Goal: Information Seeking & Learning: Learn about a topic

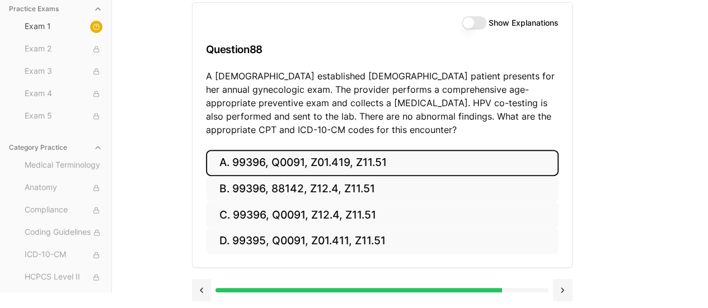
click at [407, 155] on button "A. 99396, Q0091, Z01.419, Z11.51" at bounding box center [382, 163] width 352 height 26
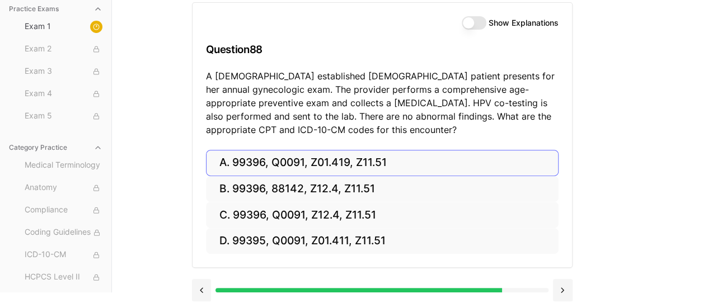
scroll to position [103, 0]
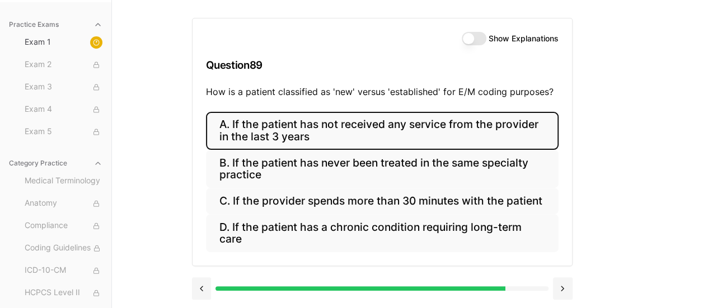
click at [414, 131] on button "A. If the patient has not received any service from the provider in the last 3 …" at bounding box center [382, 131] width 352 height 38
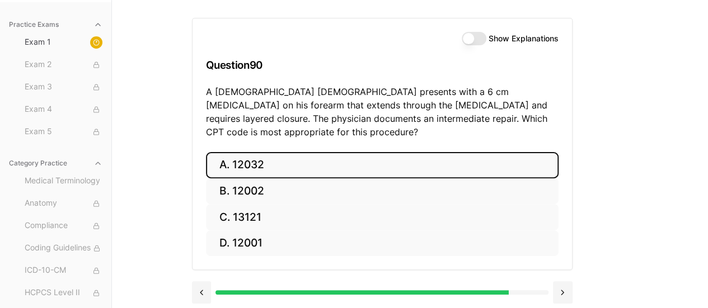
click at [317, 154] on button "A. 12032" at bounding box center [382, 165] width 352 height 26
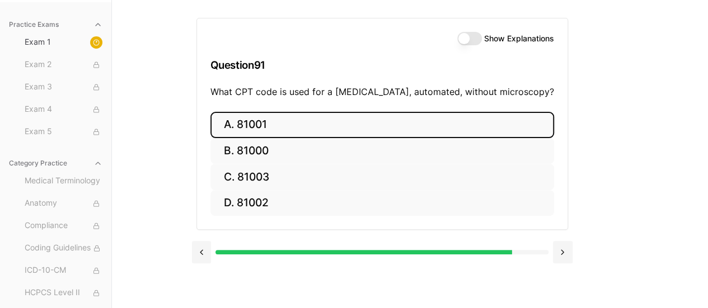
click at [379, 121] on button "A. 81001" at bounding box center [381, 125] width 343 height 26
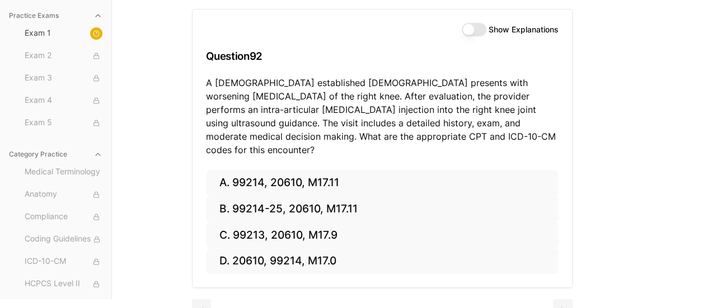
scroll to position [119, 0]
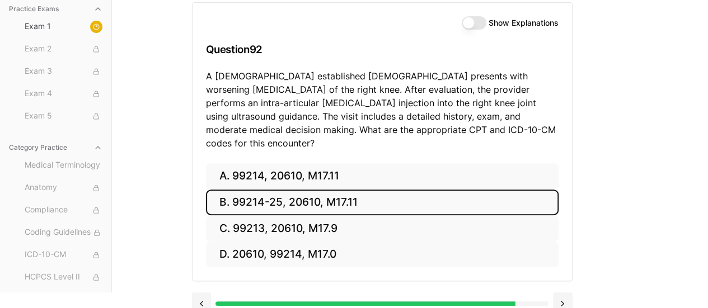
click at [388, 190] on button "B. 99214-25, 20610, M17.11" at bounding box center [382, 203] width 352 height 26
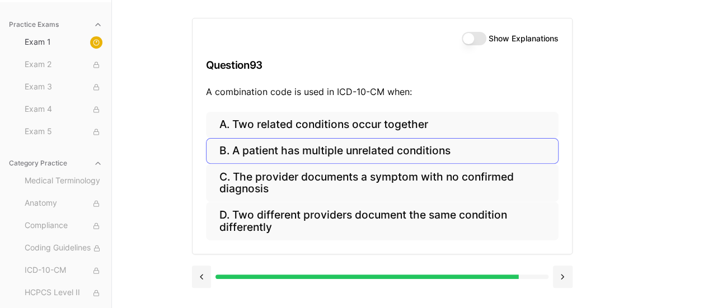
scroll to position [103, 0]
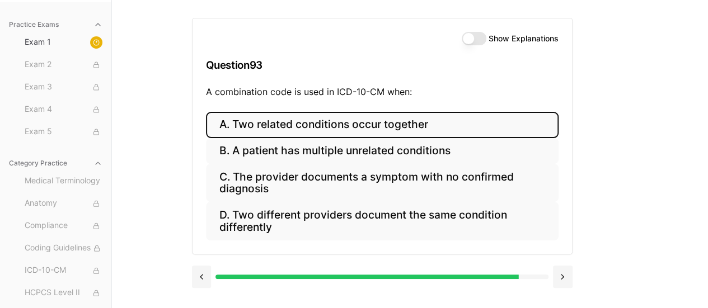
click at [395, 121] on button "A. Two related conditions occur together" at bounding box center [382, 125] width 352 height 26
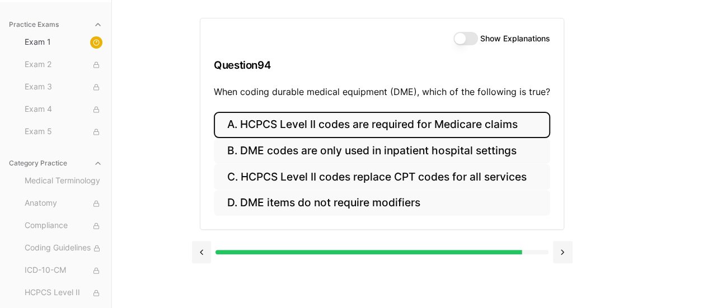
click at [466, 128] on button "A. HCPCS Level II codes are required for Medicare claims" at bounding box center [382, 125] width 336 height 26
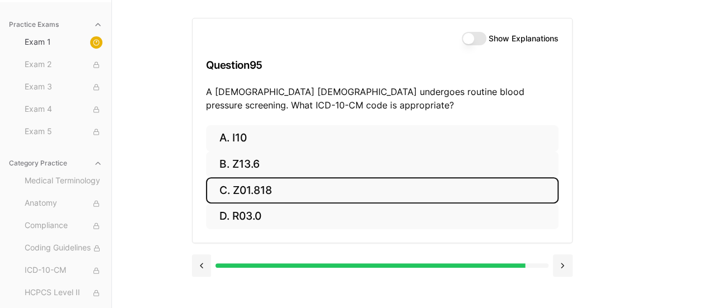
click at [379, 188] on button "C. Z01.818" at bounding box center [382, 190] width 352 height 26
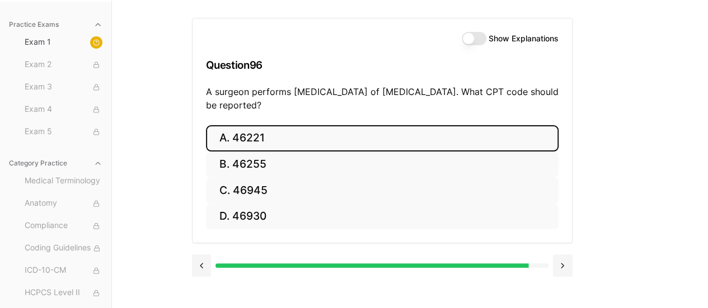
click at [338, 144] on button "A. 46221" at bounding box center [382, 138] width 352 height 26
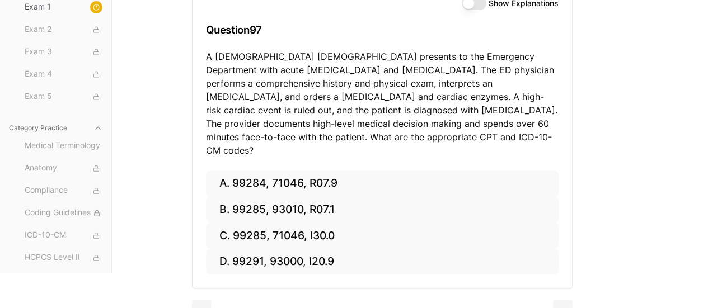
scroll to position [141, 0]
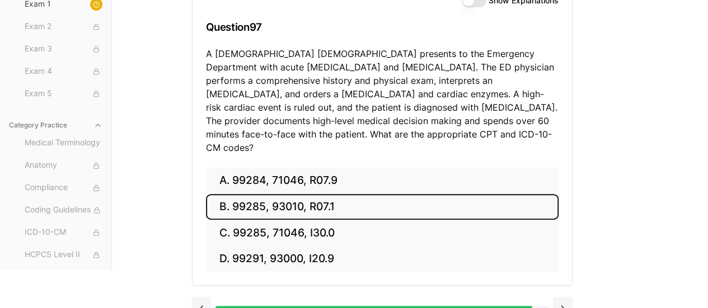
click at [268, 194] on button "B. 99285, 93010, R07.1" at bounding box center [382, 207] width 352 height 26
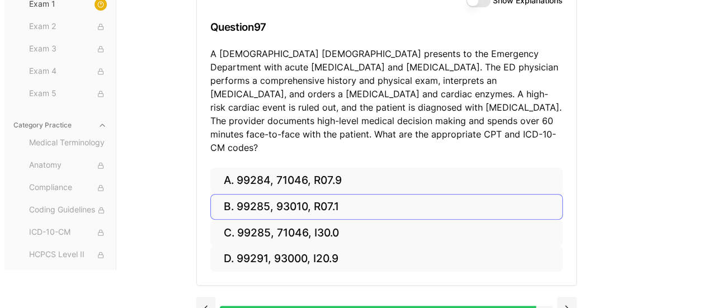
scroll to position [103, 0]
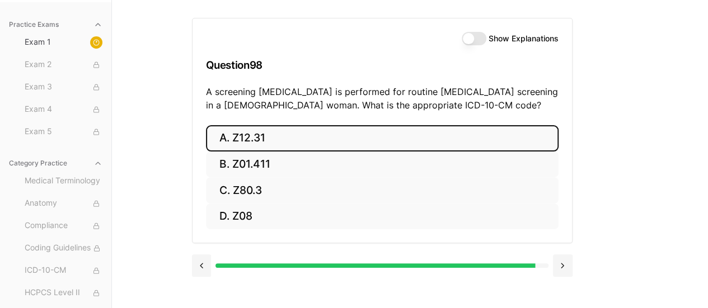
click at [304, 134] on button "A. Z12.31" at bounding box center [382, 138] width 352 height 26
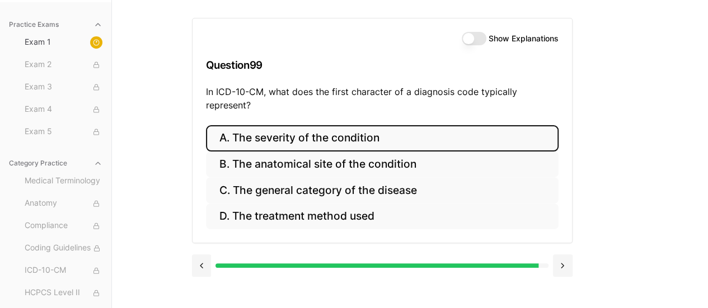
click at [412, 137] on button "A. The severity of the condition" at bounding box center [382, 138] width 352 height 26
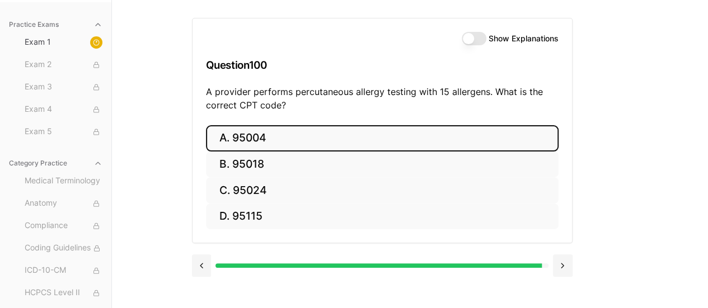
click at [342, 147] on button "A. 95004" at bounding box center [382, 138] width 352 height 26
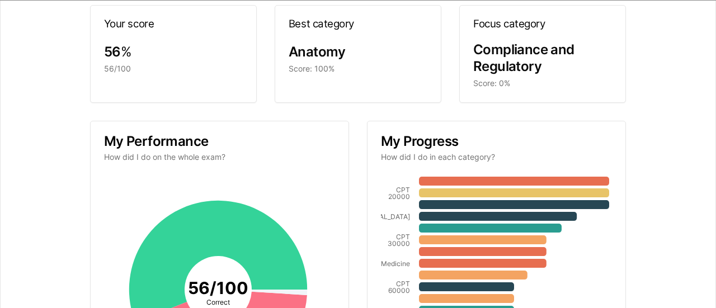
scroll to position [73, 0]
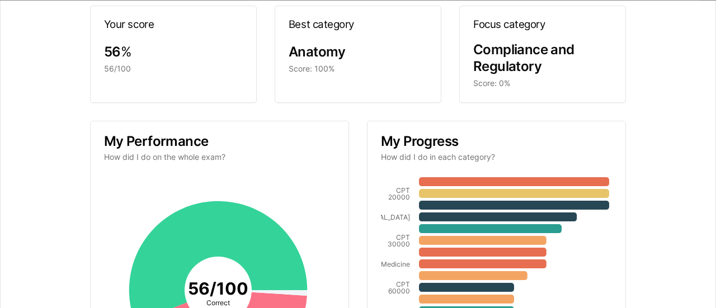
click at [379, 45] on div "Anatomy" at bounding box center [358, 53] width 139 height 18
click at [480, 52] on span "Compliance and Regulatory" at bounding box center [523, 58] width 101 height 33
click at [550, 52] on span "Compliance and Regulatory" at bounding box center [523, 58] width 101 height 33
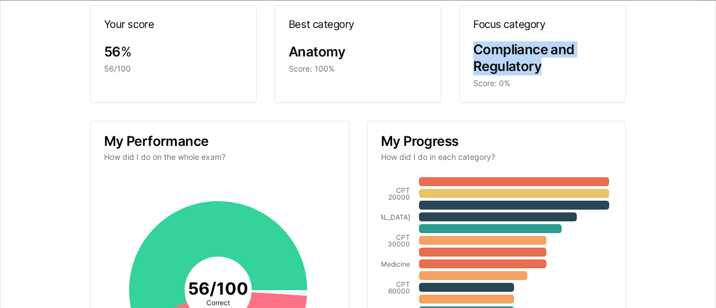
click at [550, 52] on span "Compliance and Regulatory" at bounding box center [523, 58] width 101 height 33
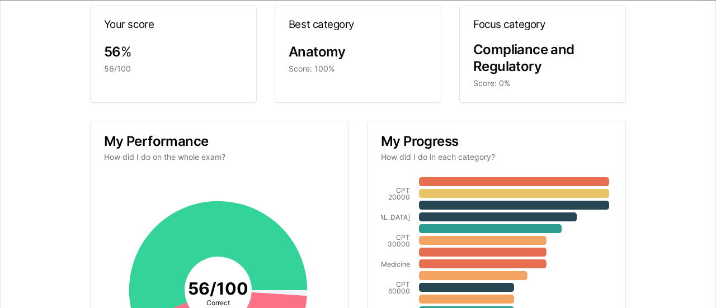
click at [585, 80] on div "Score: 0%" at bounding box center [542, 83] width 139 height 11
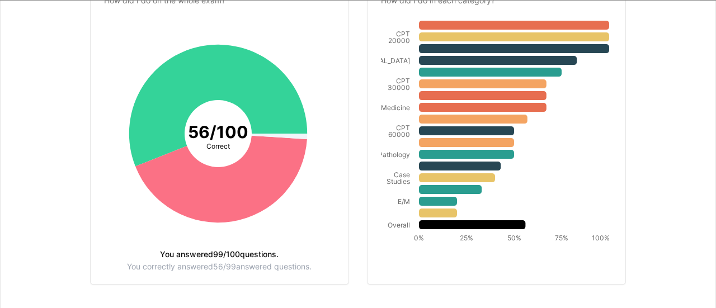
scroll to position [244, 0]
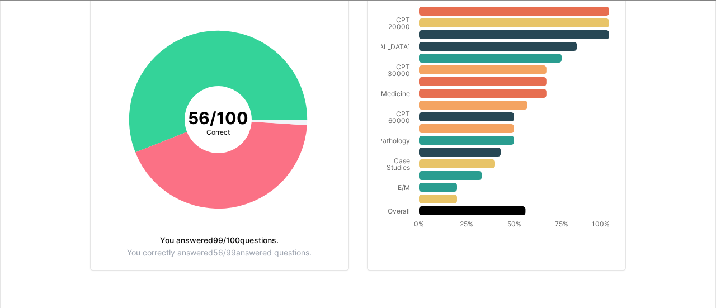
click at [220, 119] on tspan "56 / 100" at bounding box center [218, 119] width 60 height 20
click at [232, 193] on icon at bounding box center [221, 165] width 172 height 87
click at [251, 194] on icon at bounding box center [221, 165] width 172 height 87
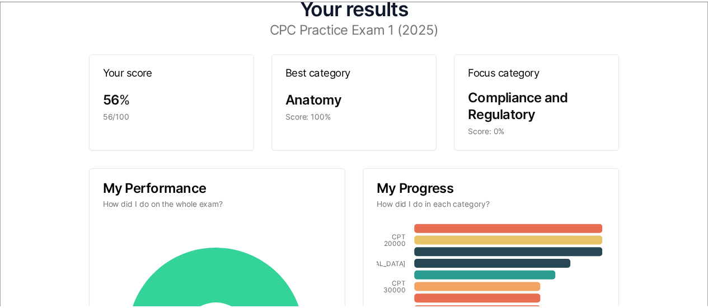
scroll to position [0, 0]
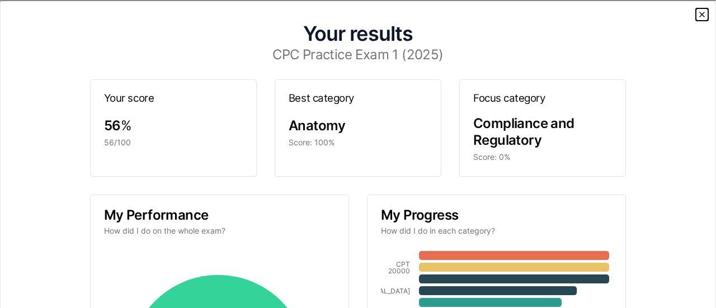
click at [697, 13] on icon "button" at bounding box center [701, 14] width 9 height 9
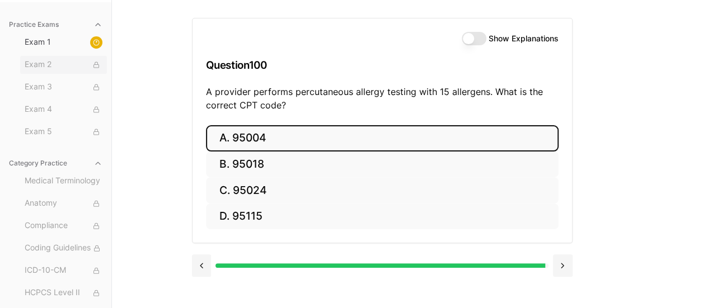
click at [44, 63] on span "Exam 2" at bounding box center [64, 65] width 78 height 12
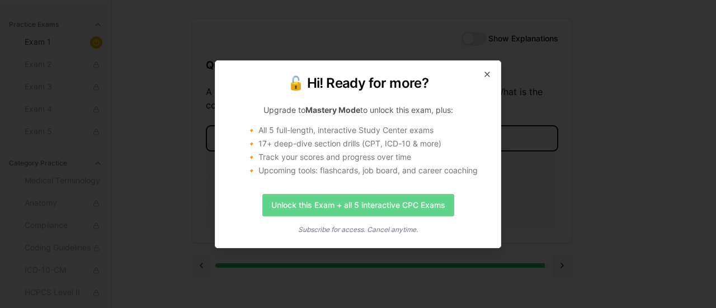
click at [349, 206] on link "Unlock this Exam + all 5 interactive CPC Exams" at bounding box center [358, 205] width 192 height 22
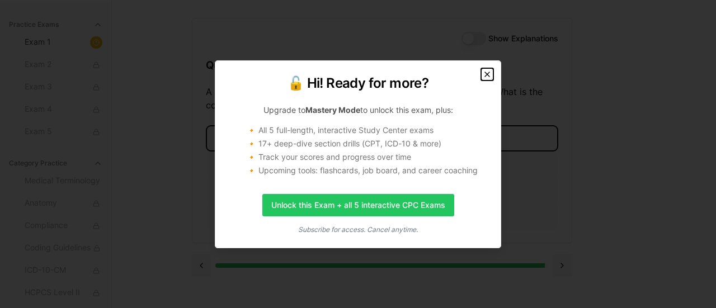
click at [487, 74] on icon "button" at bounding box center [487, 74] width 4 height 4
